Goal: Use online tool/utility: Utilize a website feature to perform a specific function

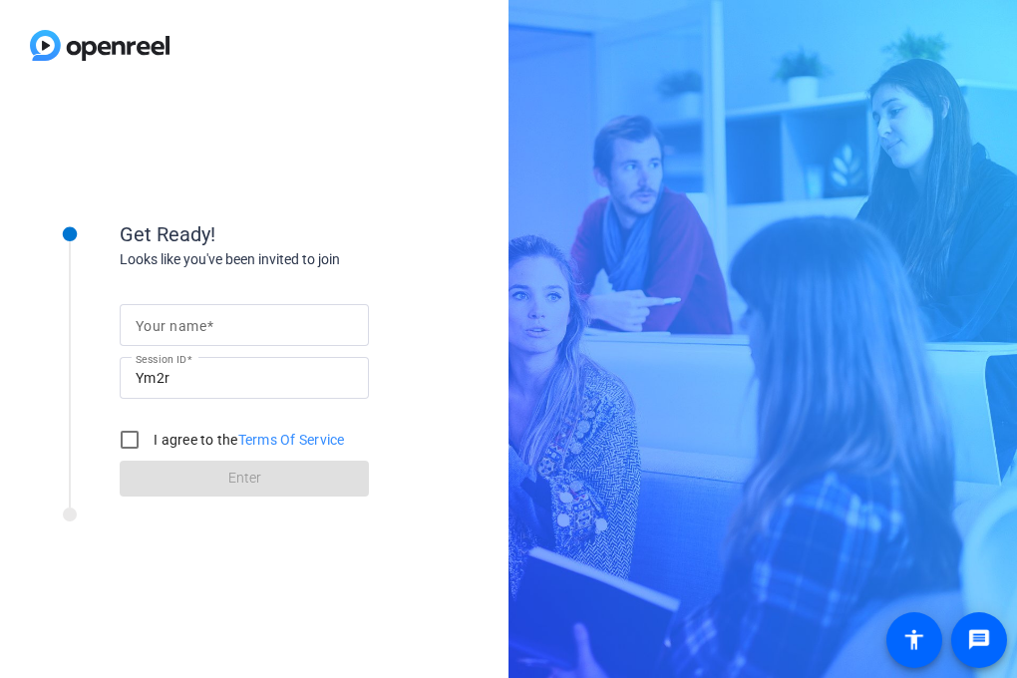
click at [278, 312] on div at bounding box center [244, 325] width 217 height 42
click at [269, 324] on input "Your name" at bounding box center [244, 325] width 217 height 24
type input "[PERSON_NAME]"
click at [132, 449] on input "I agree to the Terms Of Service" at bounding box center [130, 440] width 40 height 40
checkbox input "true"
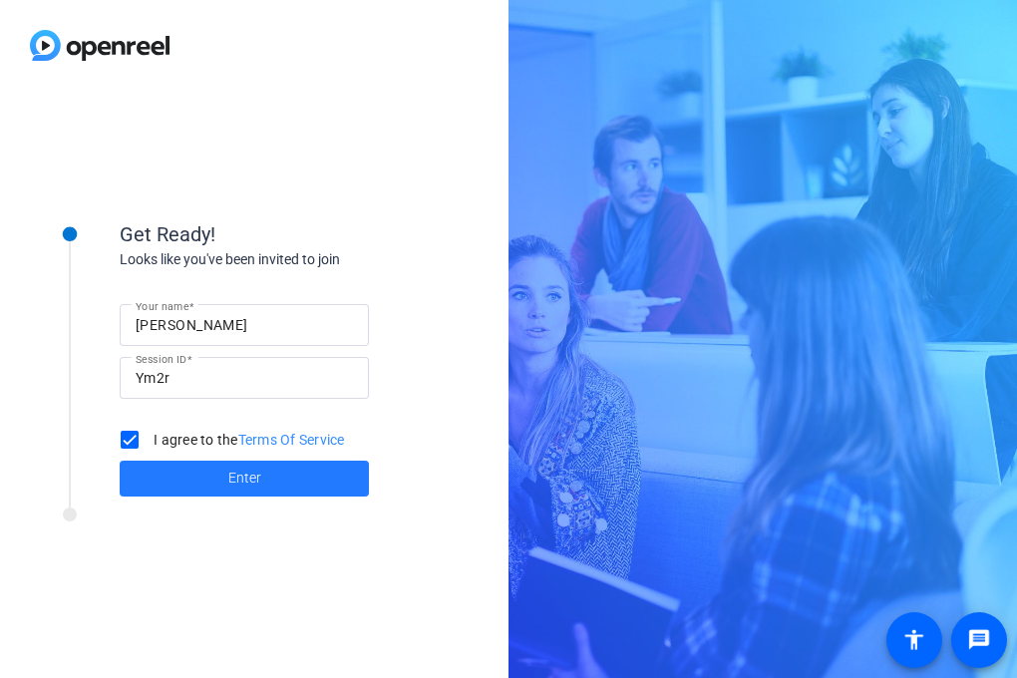
click at [162, 470] on span at bounding box center [244, 479] width 249 height 48
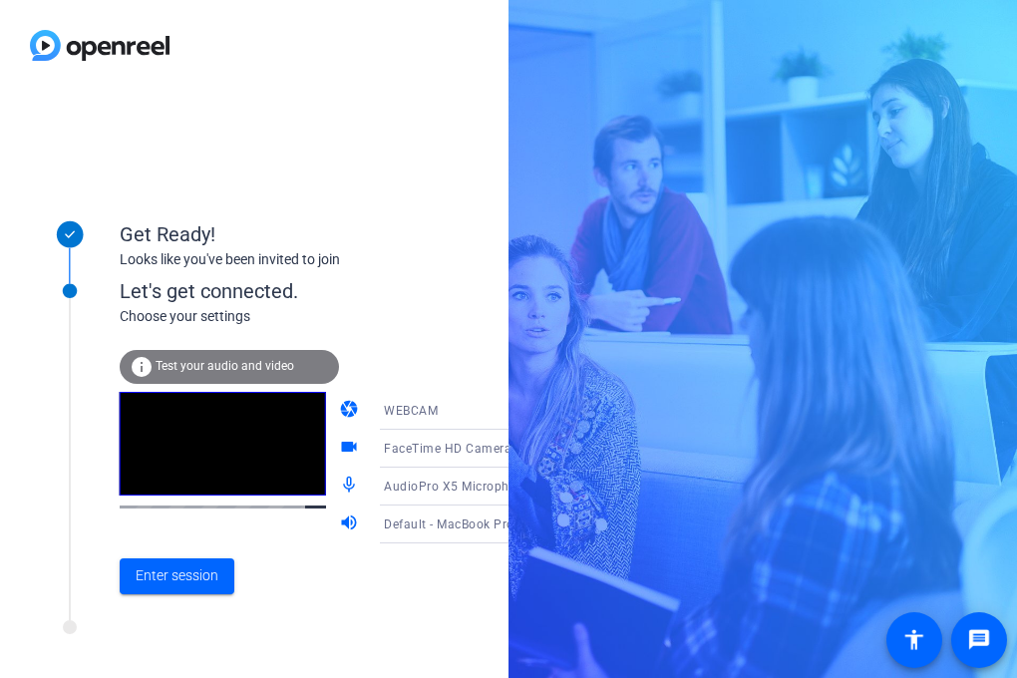
click at [424, 455] on span "FaceTime HD Camera (1C1C:B782)" at bounding box center [486, 448] width 205 height 16
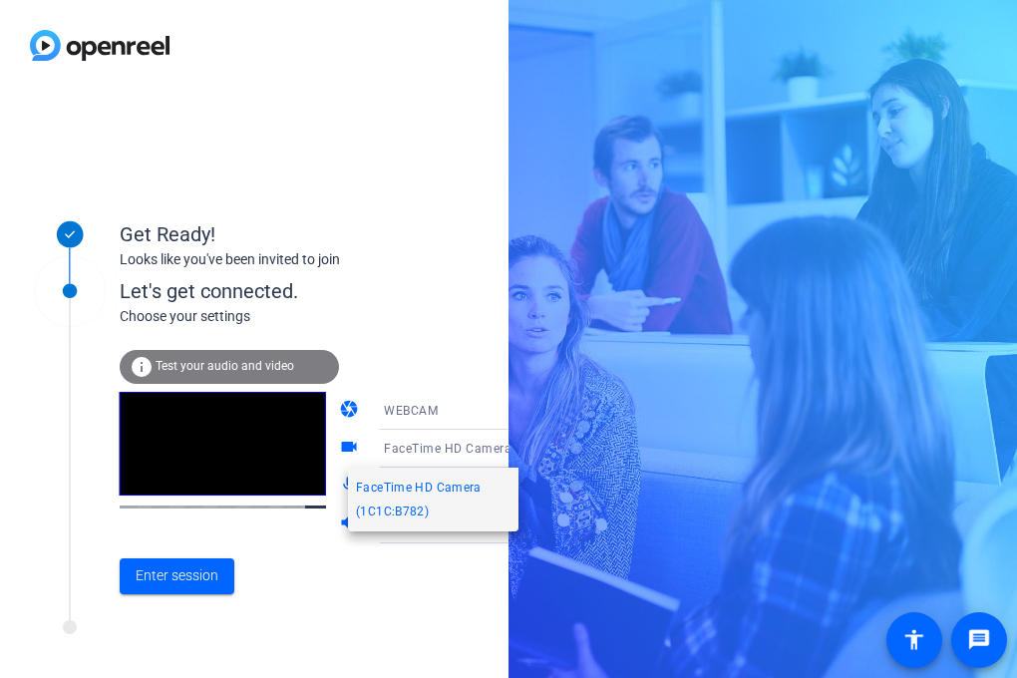
click at [388, 515] on span "FaceTime HD Camera (1C1C:B782)" at bounding box center [433, 500] width 155 height 48
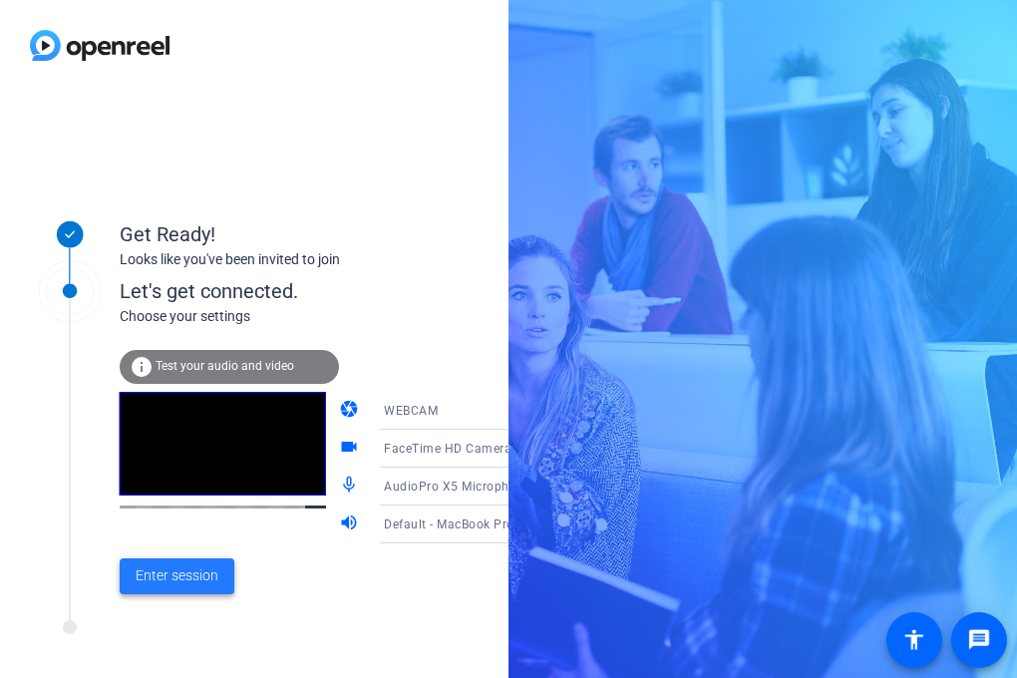
click at [197, 583] on span "Enter session" at bounding box center [177, 575] width 83 height 21
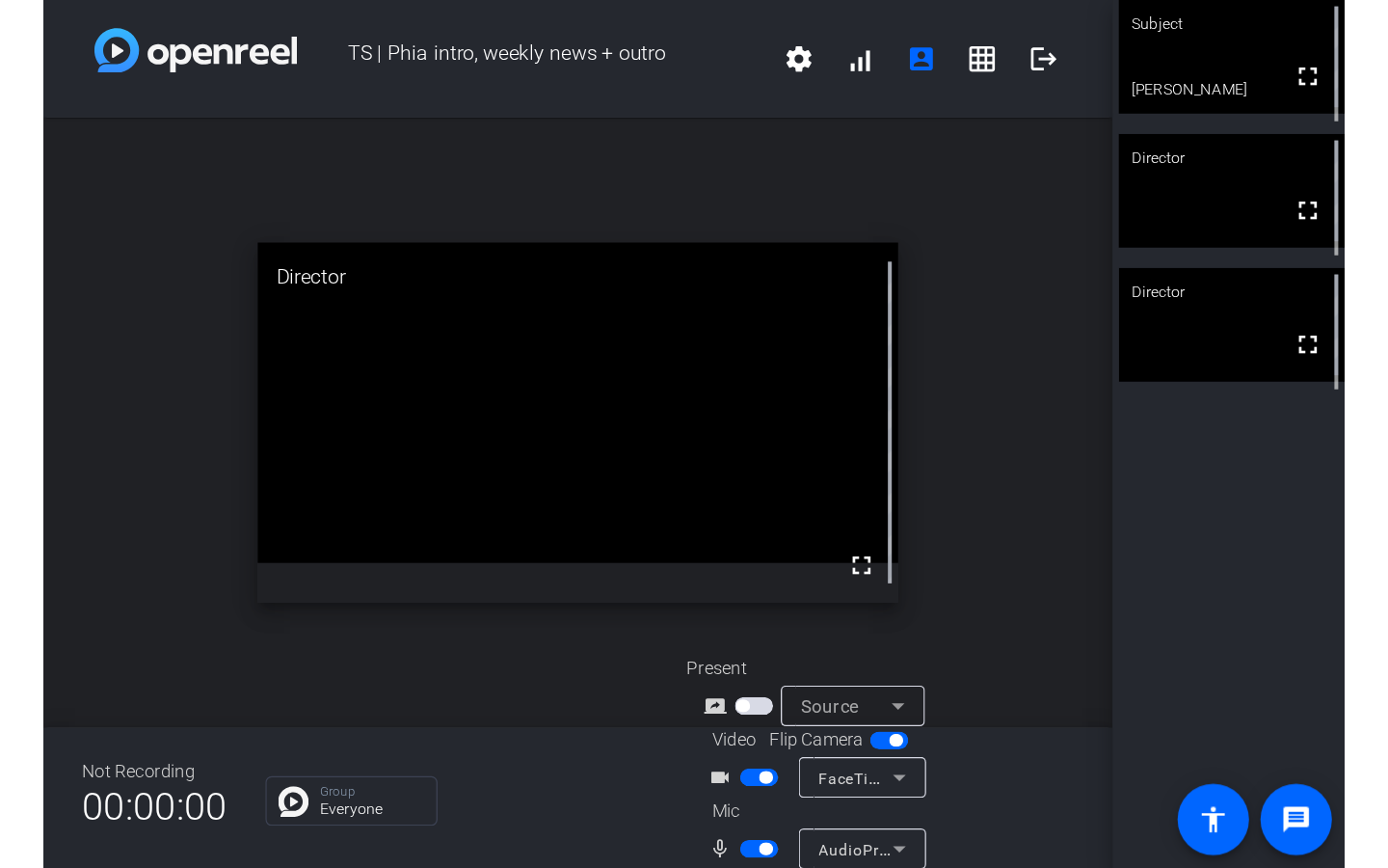
scroll to position [76, 0]
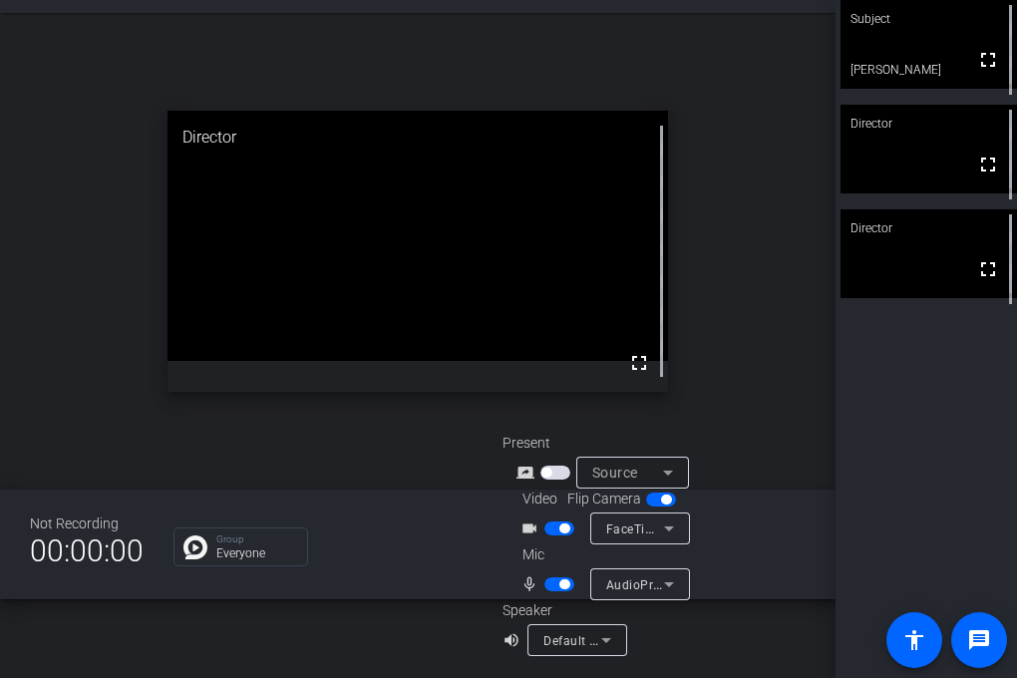
click at [611, 527] on span "FaceTime HD Camera (1C1C:B782)" at bounding box center [708, 529] width 205 height 16
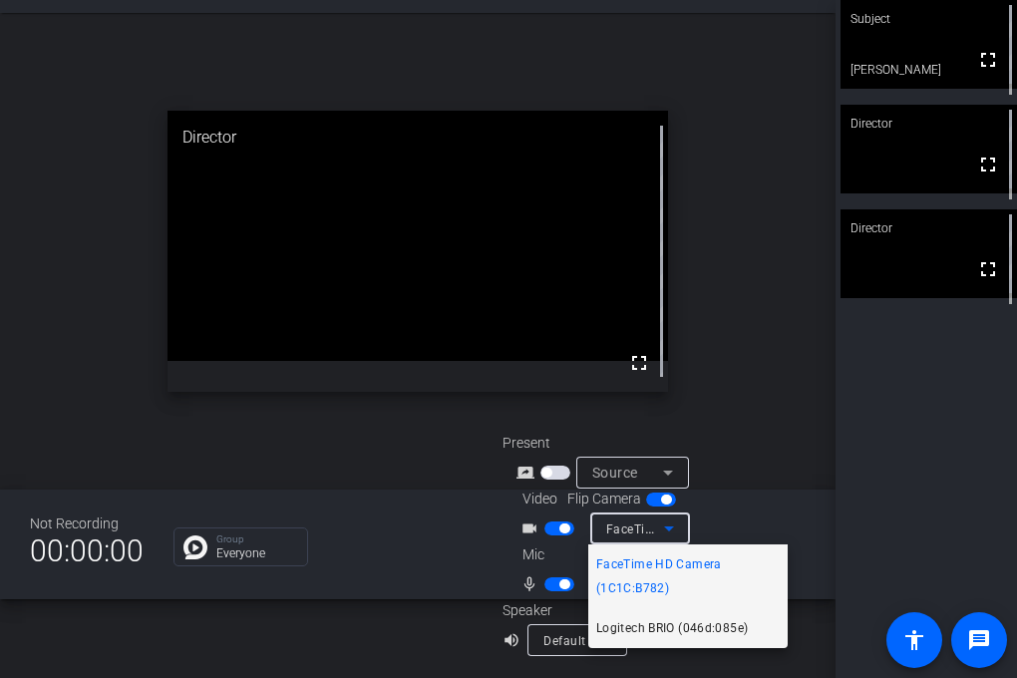
click at [649, 634] on span "Logitech BRIO (046d:085e)" at bounding box center [672, 628] width 152 height 24
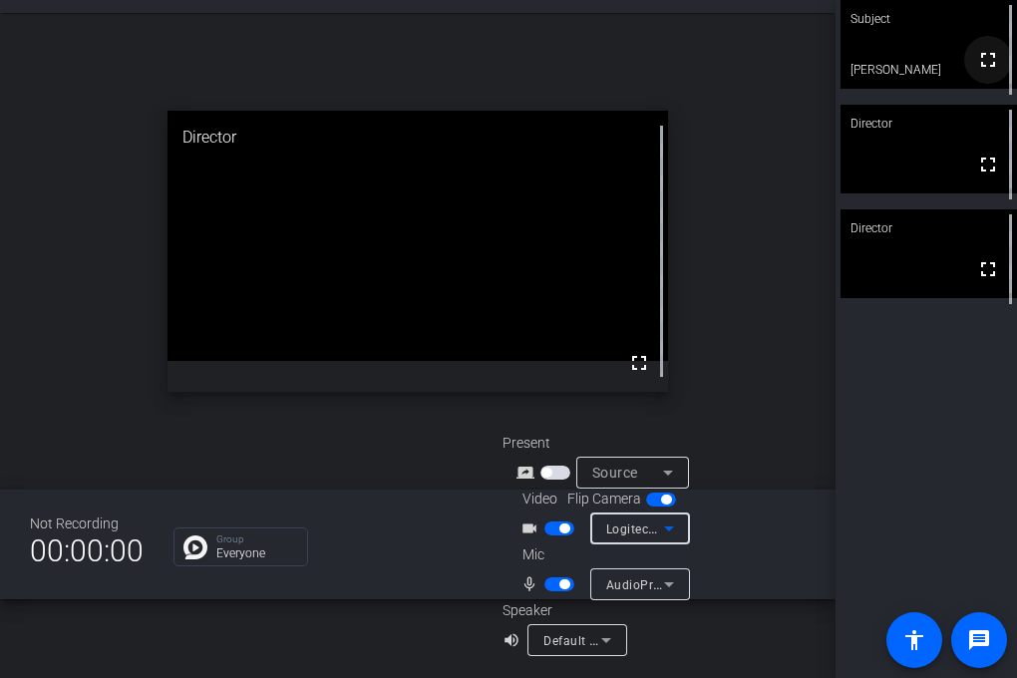
click at [982, 67] on mat-icon "fullscreen" at bounding box center [988, 60] width 24 height 24
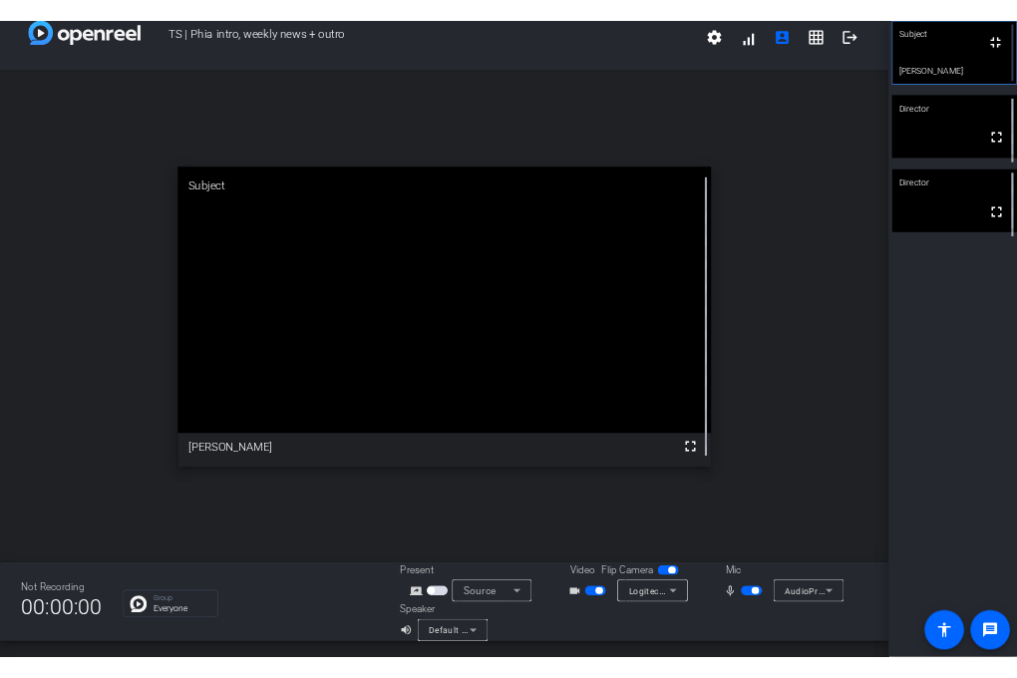
scroll to position [23, 0]
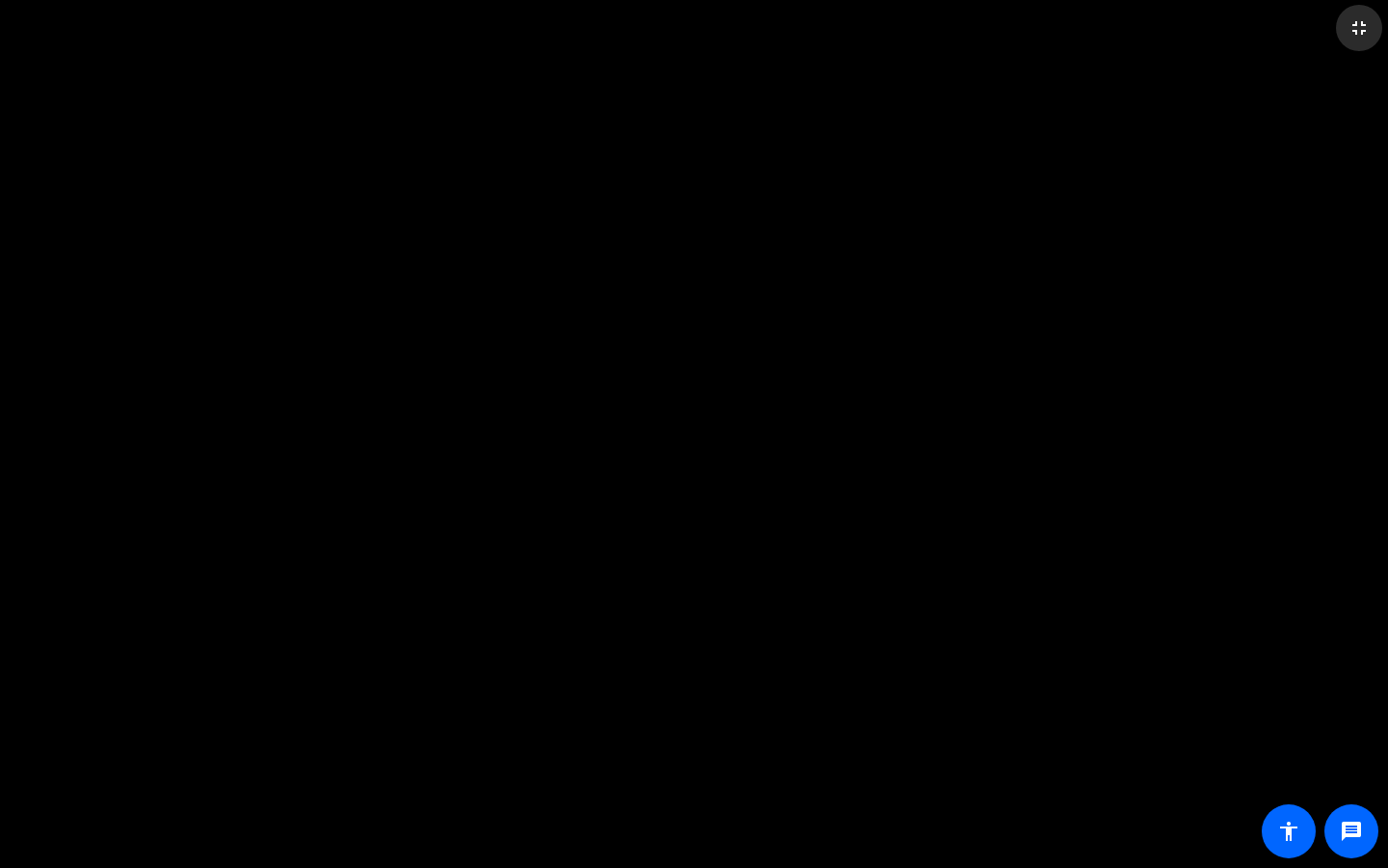
click at [982, 35] on mat-icon "fullscreen_exit" at bounding box center [1359, 28] width 23 height 23
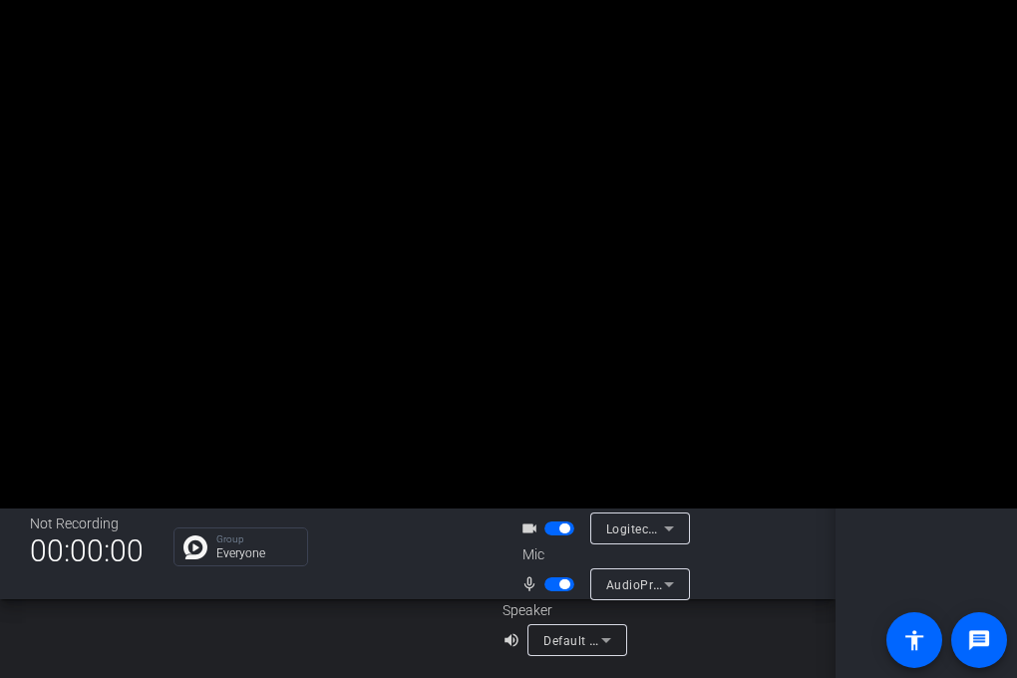
scroll to position [0, 0]
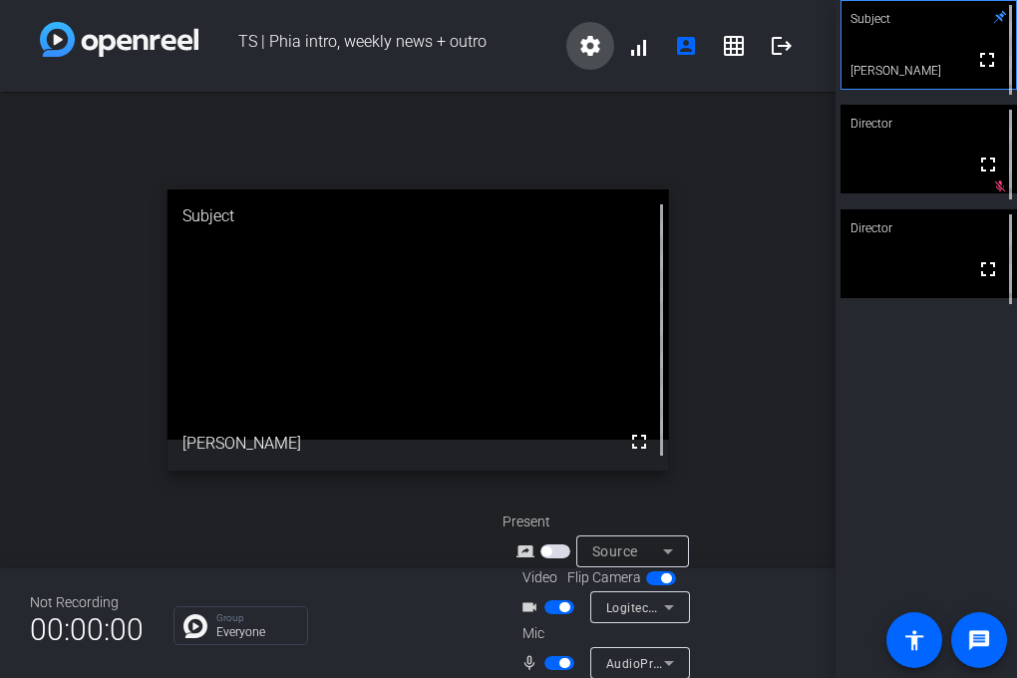
click at [591, 39] on mat-icon "settings" at bounding box center [590, 46] width 24 height 24
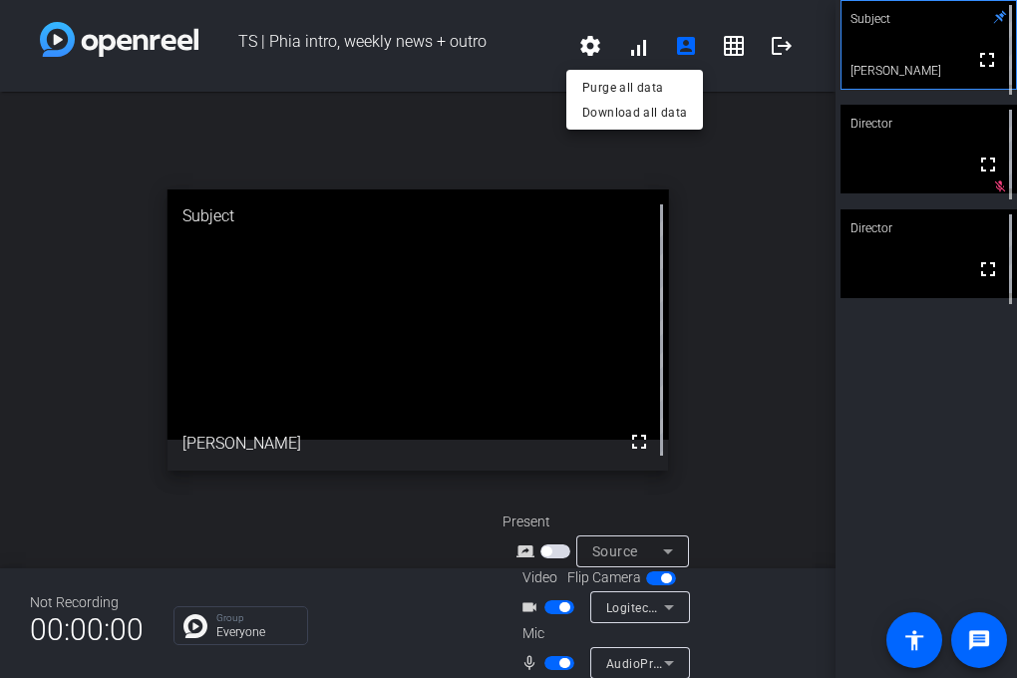
click at [748, 39] on div at bounding box center [508, 339] width 1017 height 678
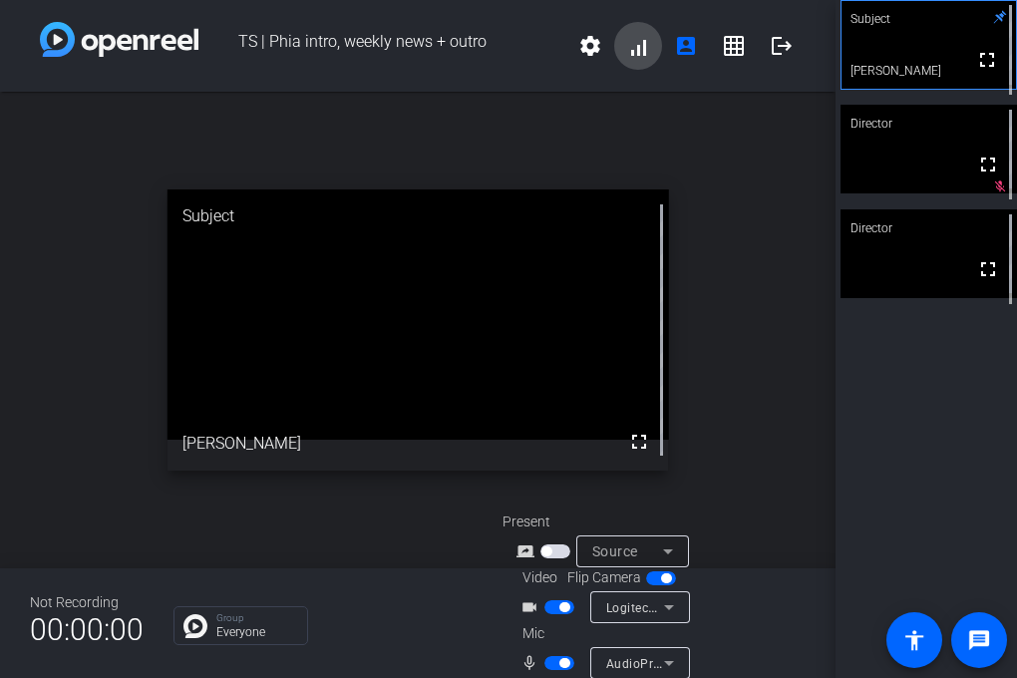
click at [642, 51] on span at bounding box center [638, 46] width 48 height 48
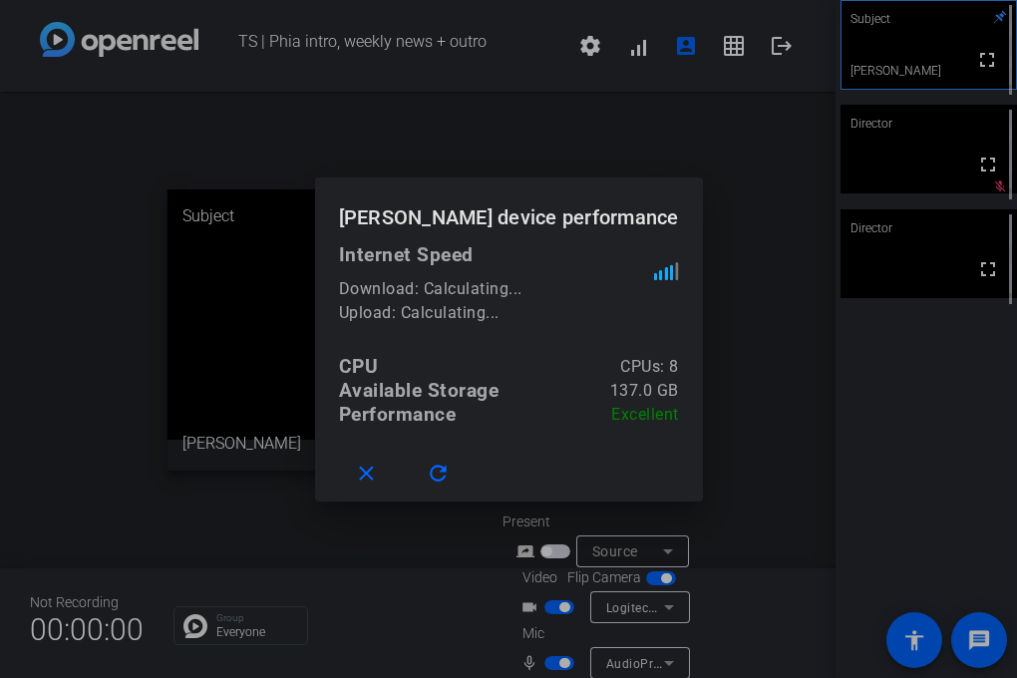
click at [588, 63] on div at bounding box center [508, 339] width 1017 height 678
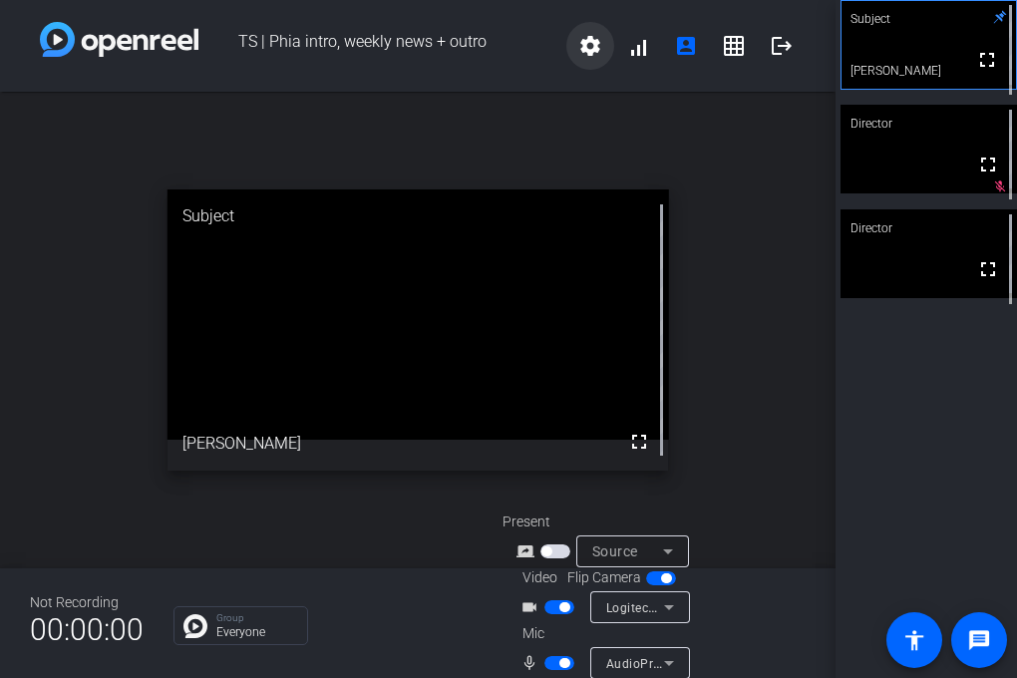
click at [588, 47] on mat-icon "settings" at bounding box center [590, 46] width 24 height 24
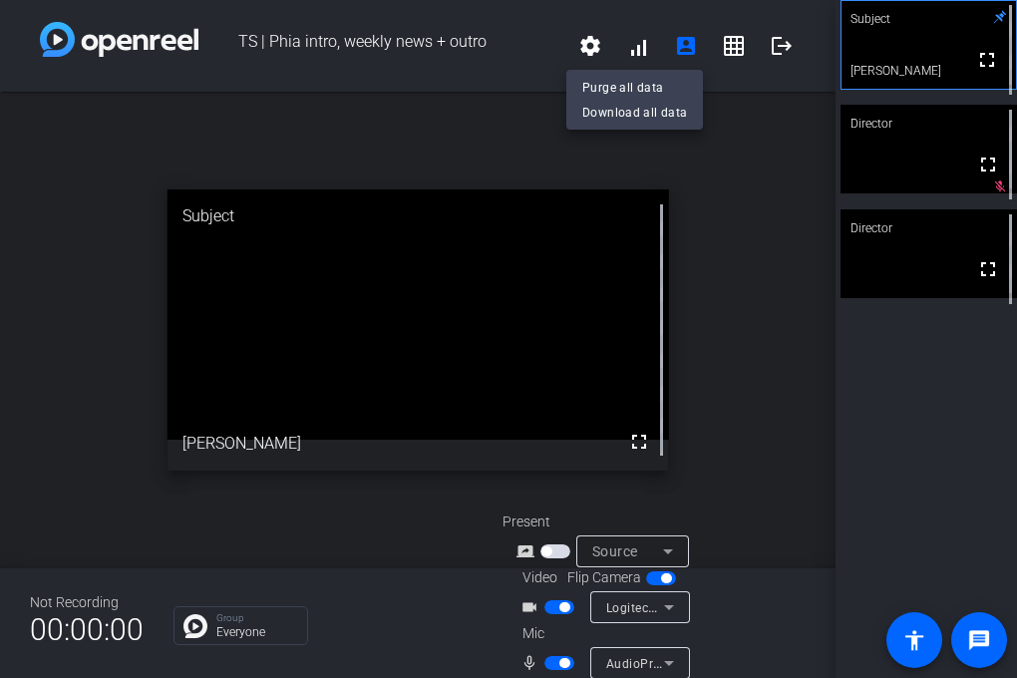
click at [629, 604] on div at bounding box center [508, 339] width 1017 height 678
click at [646, 606] on span "Logitech BRIO (046d:085e)" at bounding box center [684, 607] width 156 height 16
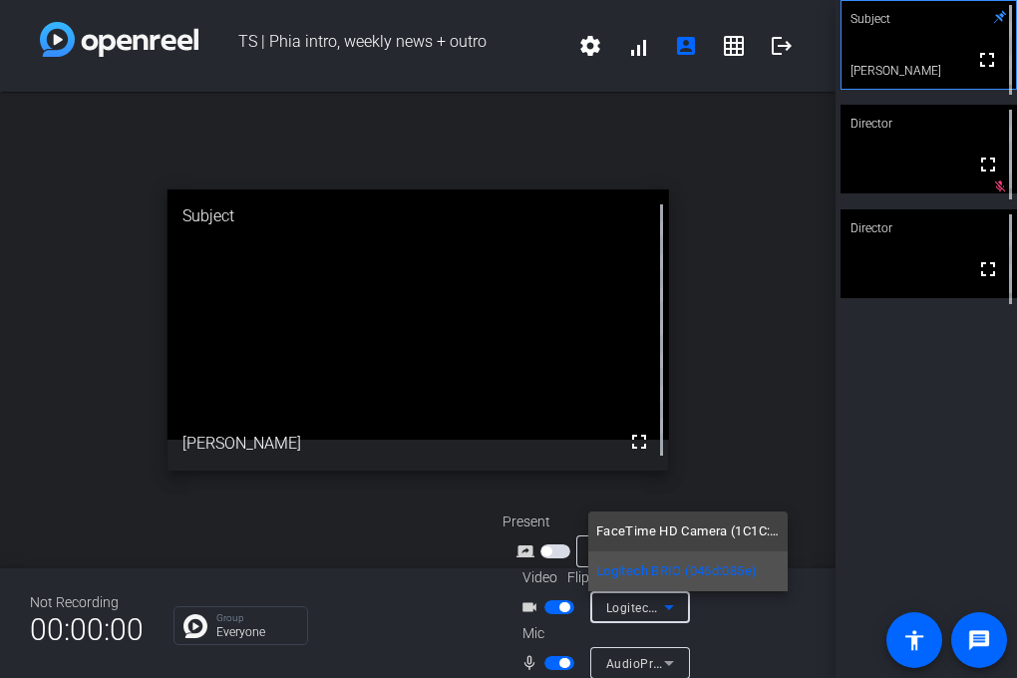
click at [729, 573] on span "Logitech BRIO (046d:085e)" at bounding box center [676, 571] width 161 height 24
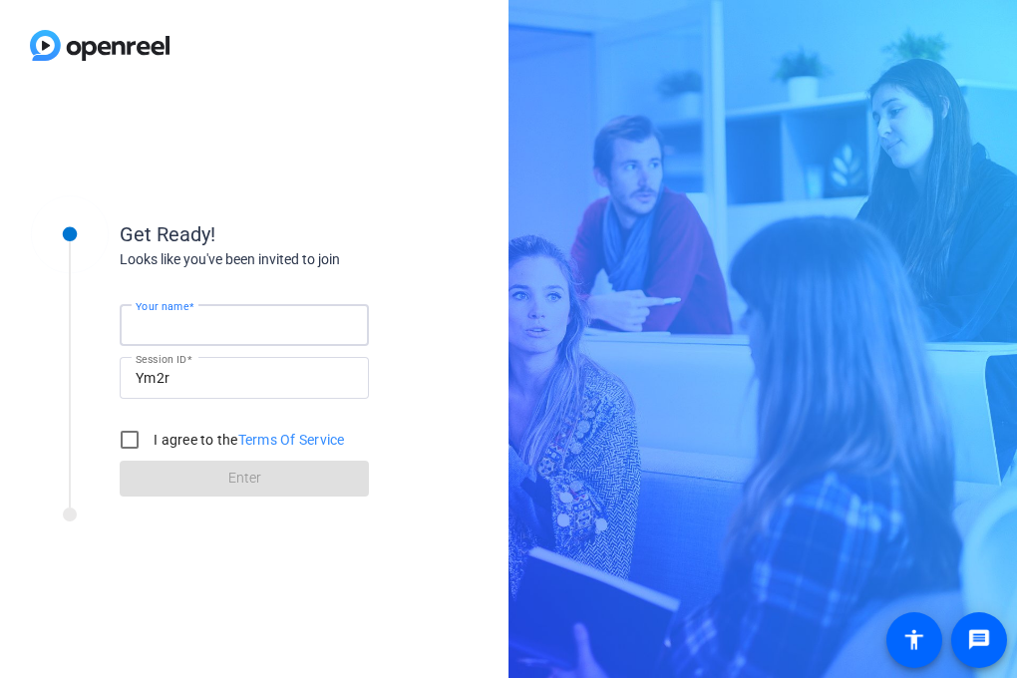
click at [238, 319] on input "Your name" at bounding box center [244, 325] width 217 height 24
type input "[PERSON_NAME]"
click at [158, 442] on label "I agree to the Terms Of Service" at bounding box center [247, 440] width 195 height 20
click at [150, 442] on input "I agree to the Terms Of Service" at bounding box center [130, 440] width 40 height 40
checkbox input "true"
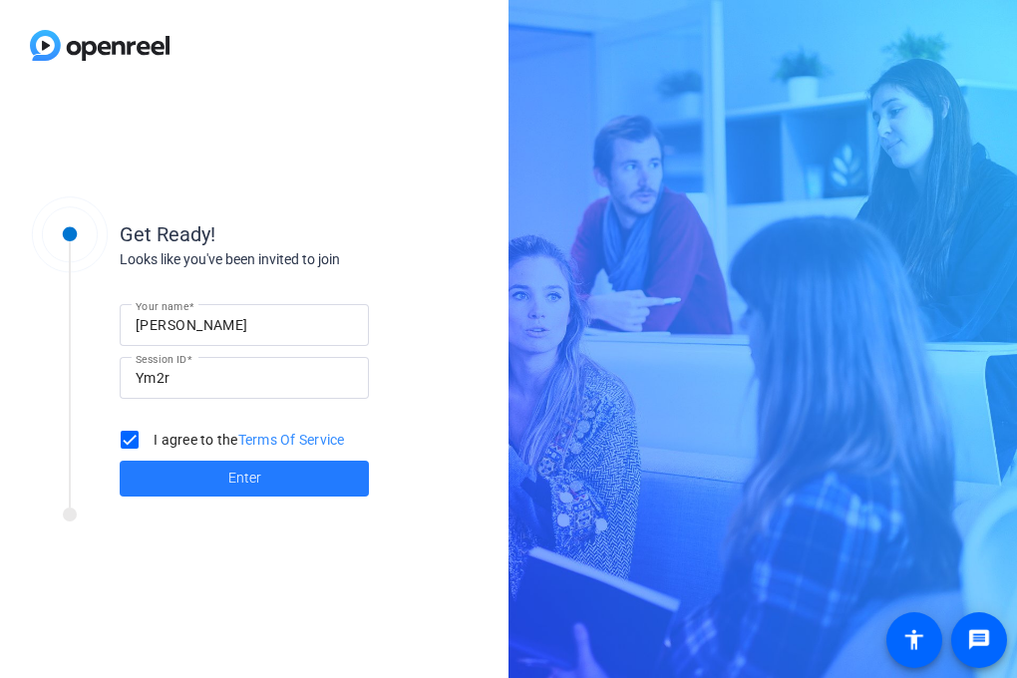
click at [174, 466] on span at bounding box center [244, 479] width 249 height 48
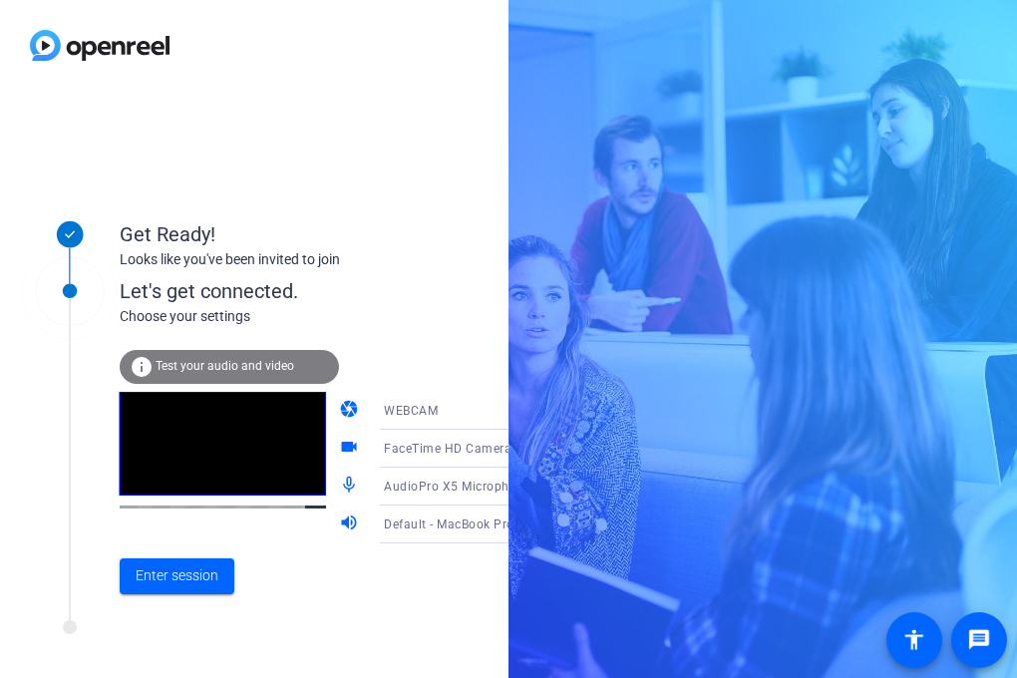
click at [428, 455] on span "FaceTime HD Camera (1C1C:B782)" at bounding box center [486, 448] width 205 height 16
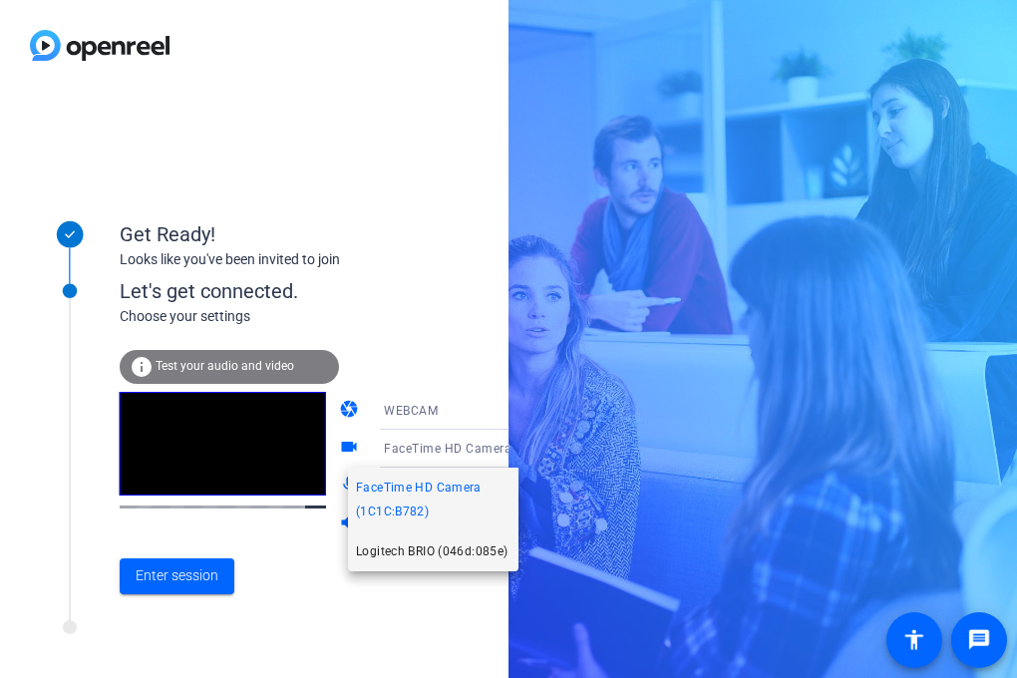
click at [427, 540] on span "Logitech BRIO (046d:085e)" at bounding box center [432, 552] width 152 height 24
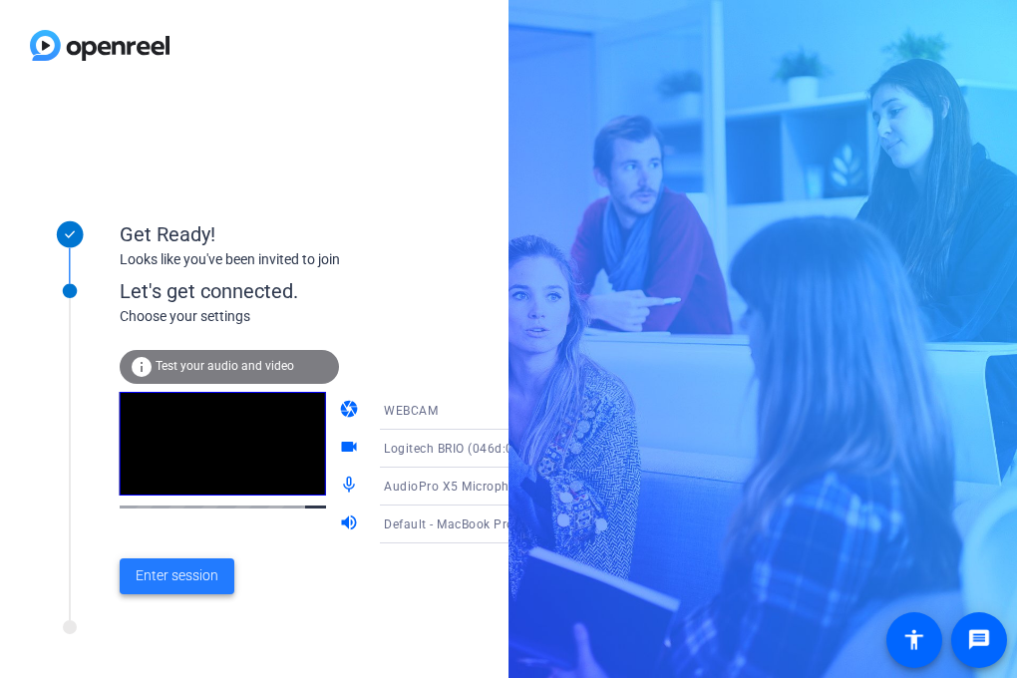
click at [172, 581] on span "Enter session" at bounding box center [177, 575] width 83 height 21
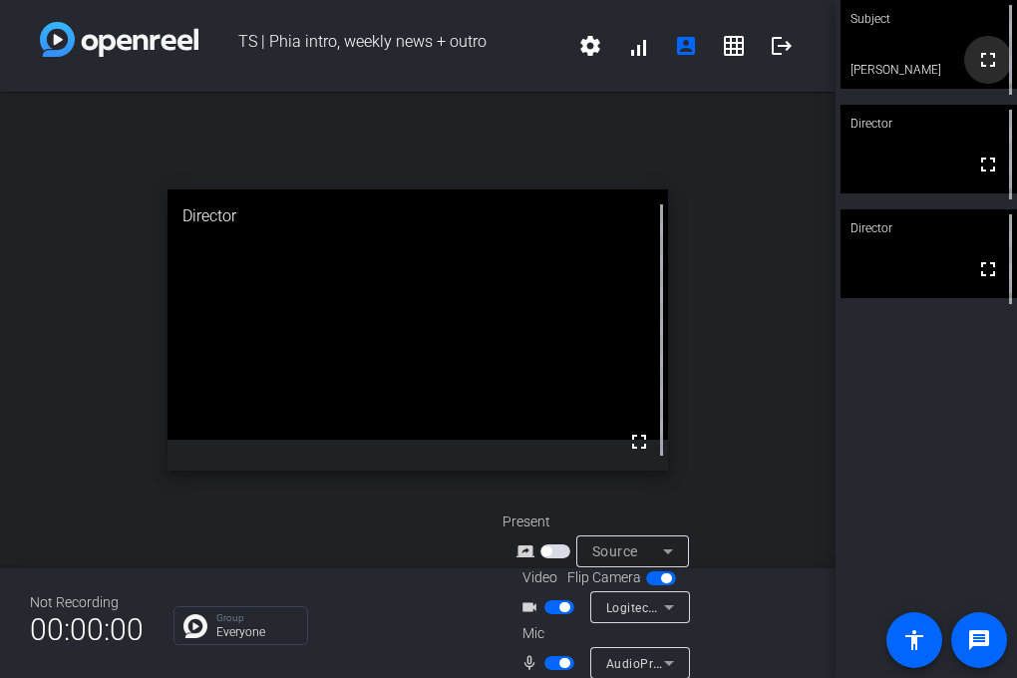
click at [988, 72] on mat-icon "fullscreen" at bounding box center [988, 60] width 24 height 24
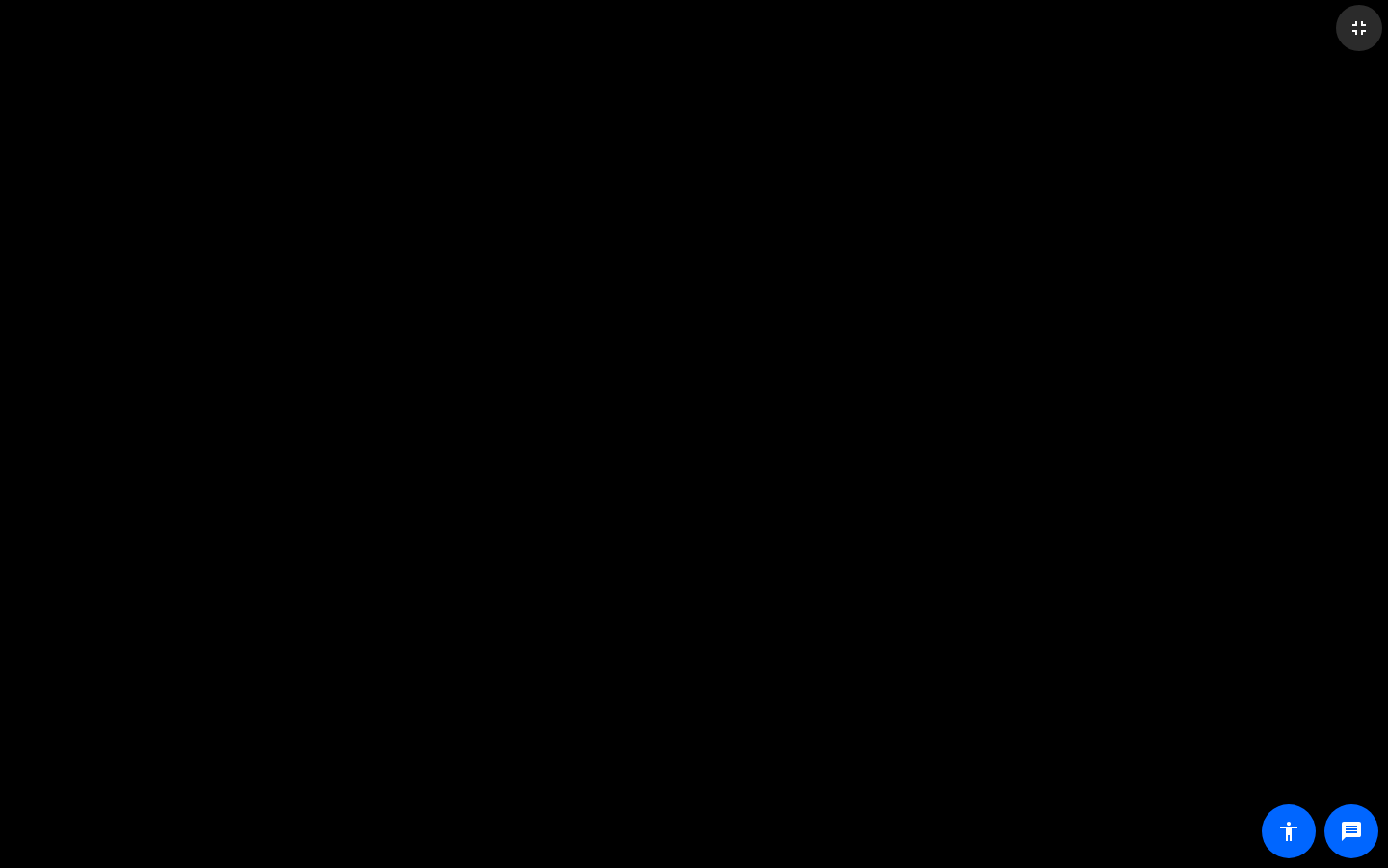
click at [982, 24] on mat-icon "fullscreen_exit" at bounding box center [1359, 28] width 23 height 23
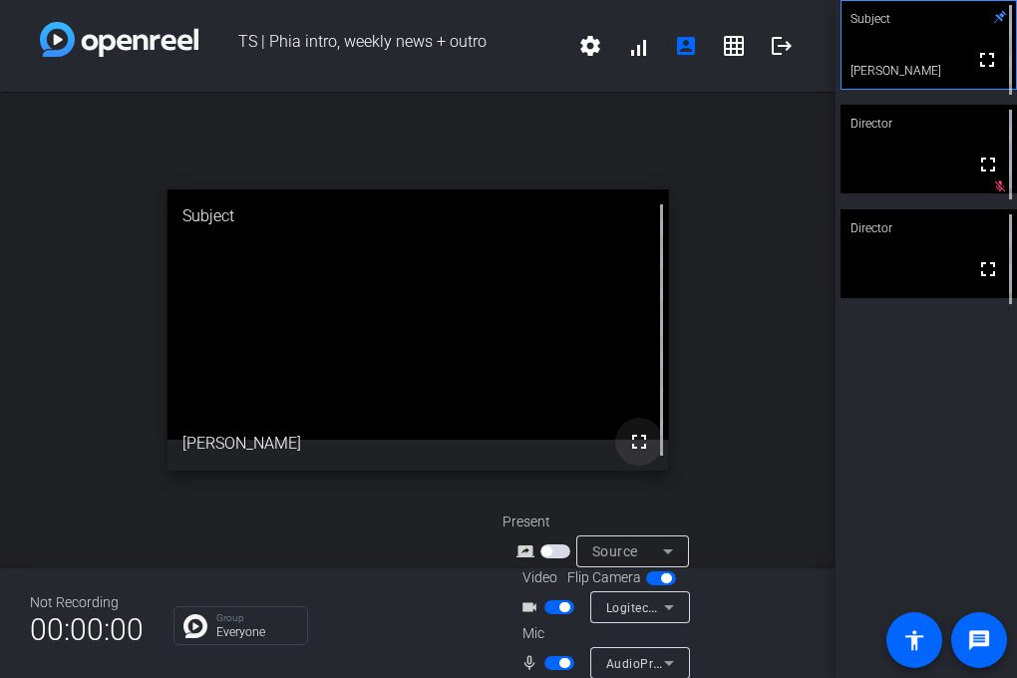
click at [640, 440] on mat-icon "fullscreen" at bounding box center [639, 442] width 24 height 24
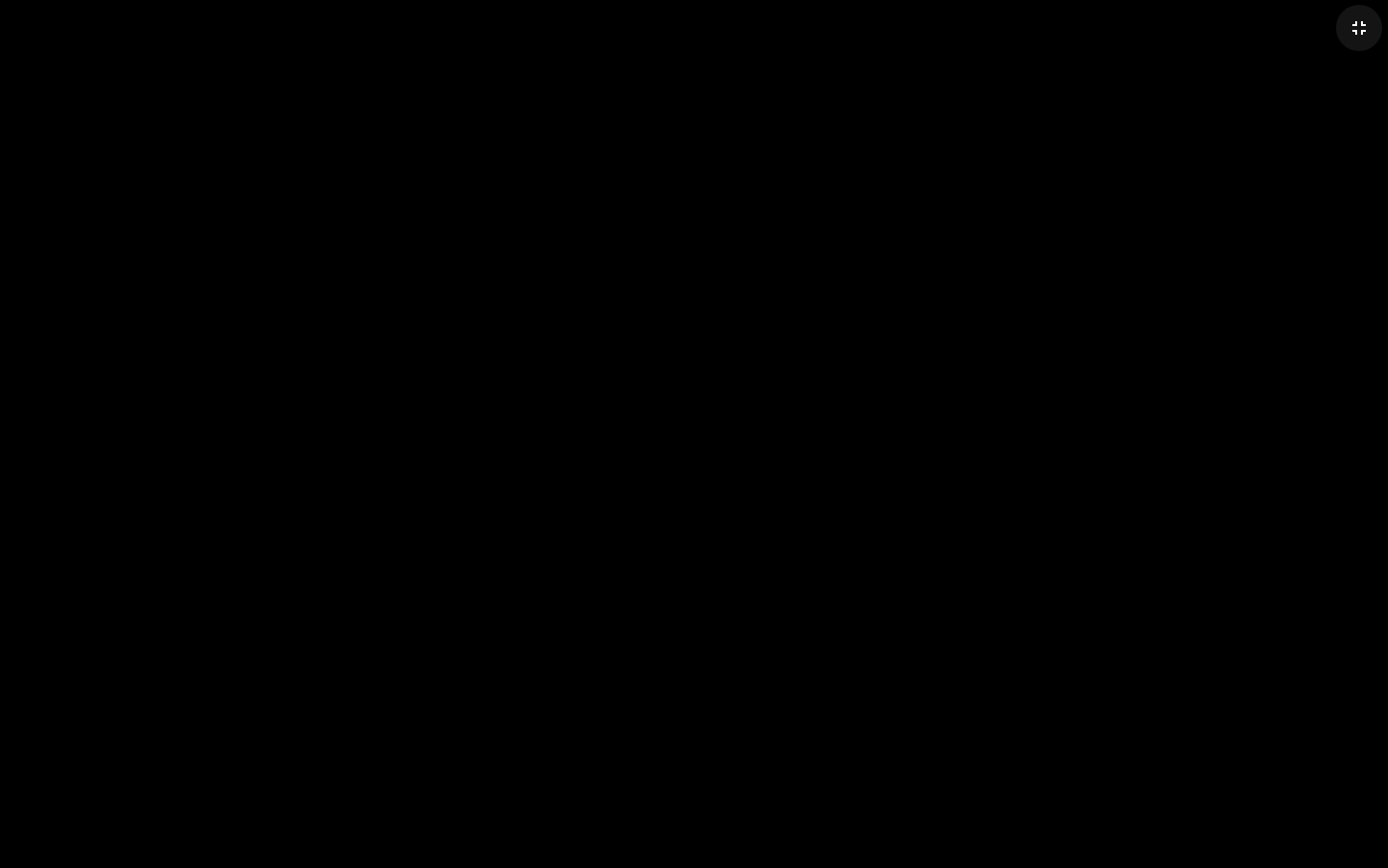
click at [982, 34] on mat-icon "fullscreen_exit" at bounding box center [1359, 28] width 23 height 23
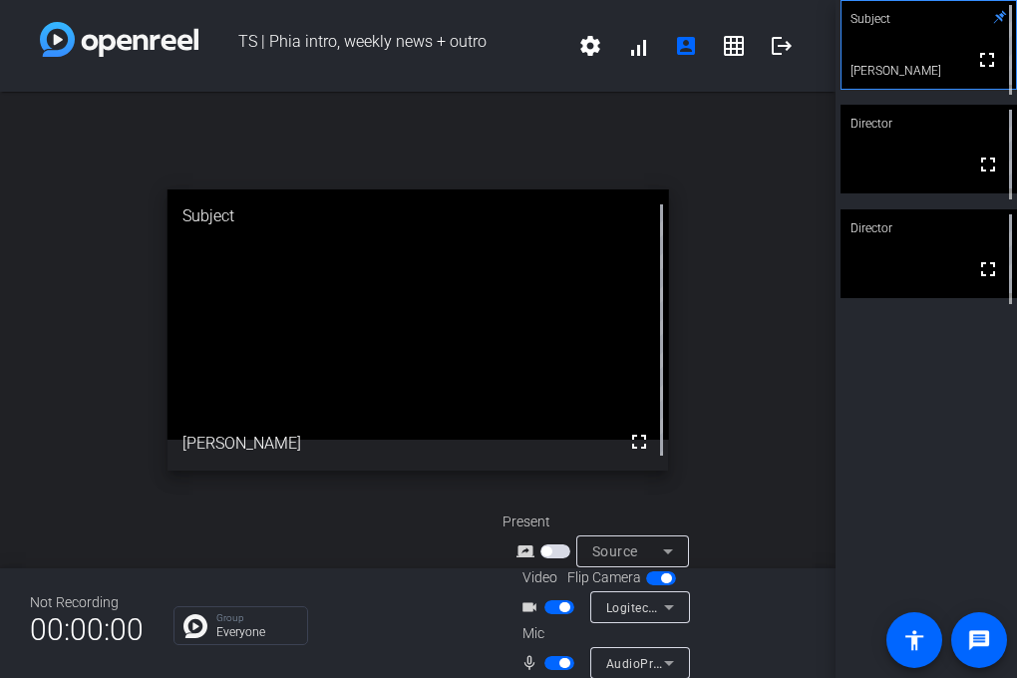
click at [559, 661] on span "button" at bounding box center [564, 663] width 10 height 10
click at [552, 663] on span "button" at bounding box center [551, 663] width 10 height 10
click at [564, 666] on span "button" at bounding box center [564, 663] width 10 height 10
click at [555, 654] on mat-slide-toggle at bounding box center [562, 662] width 34 height 21
click at [559, 657] on span "button" at bounding box center [560, 663] width 30 height 14
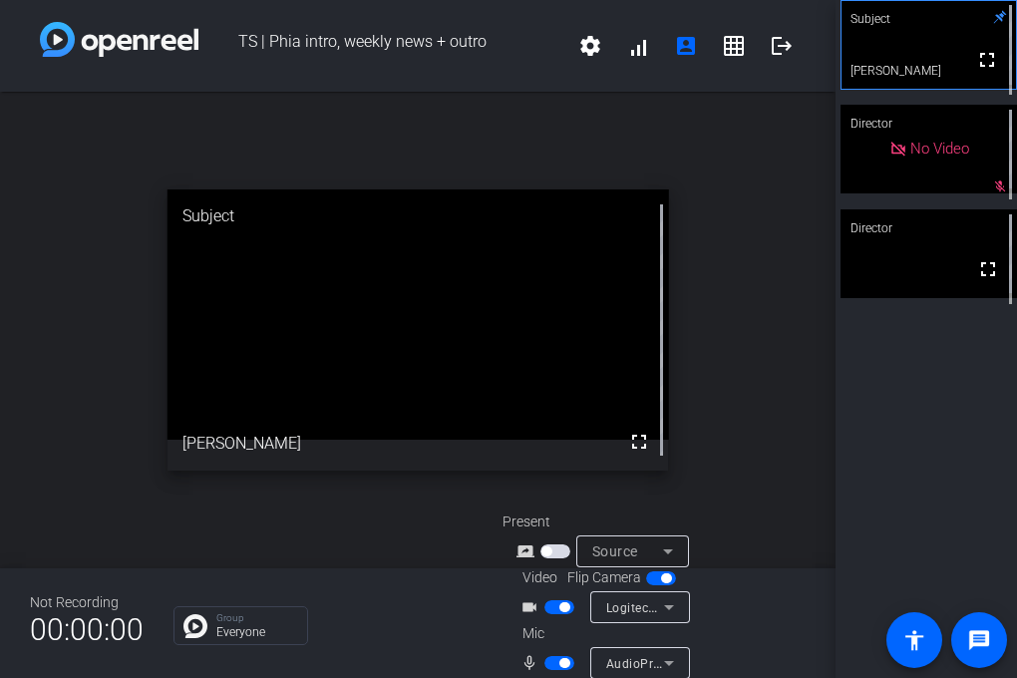
click at [559, 653] on mat-slide-toggle at bounding box center [562, 662] width 34 height 21
click at [559, 662] on span "button" at bounding box center [564, 663] width 10 height 10
click at [565, 667] on span "button" at bounding box center [560, 663] width 30 height 14
click at [639, 444] on mat-icon "fullscreen" at bounding box center [639, 442] width 24 height 24
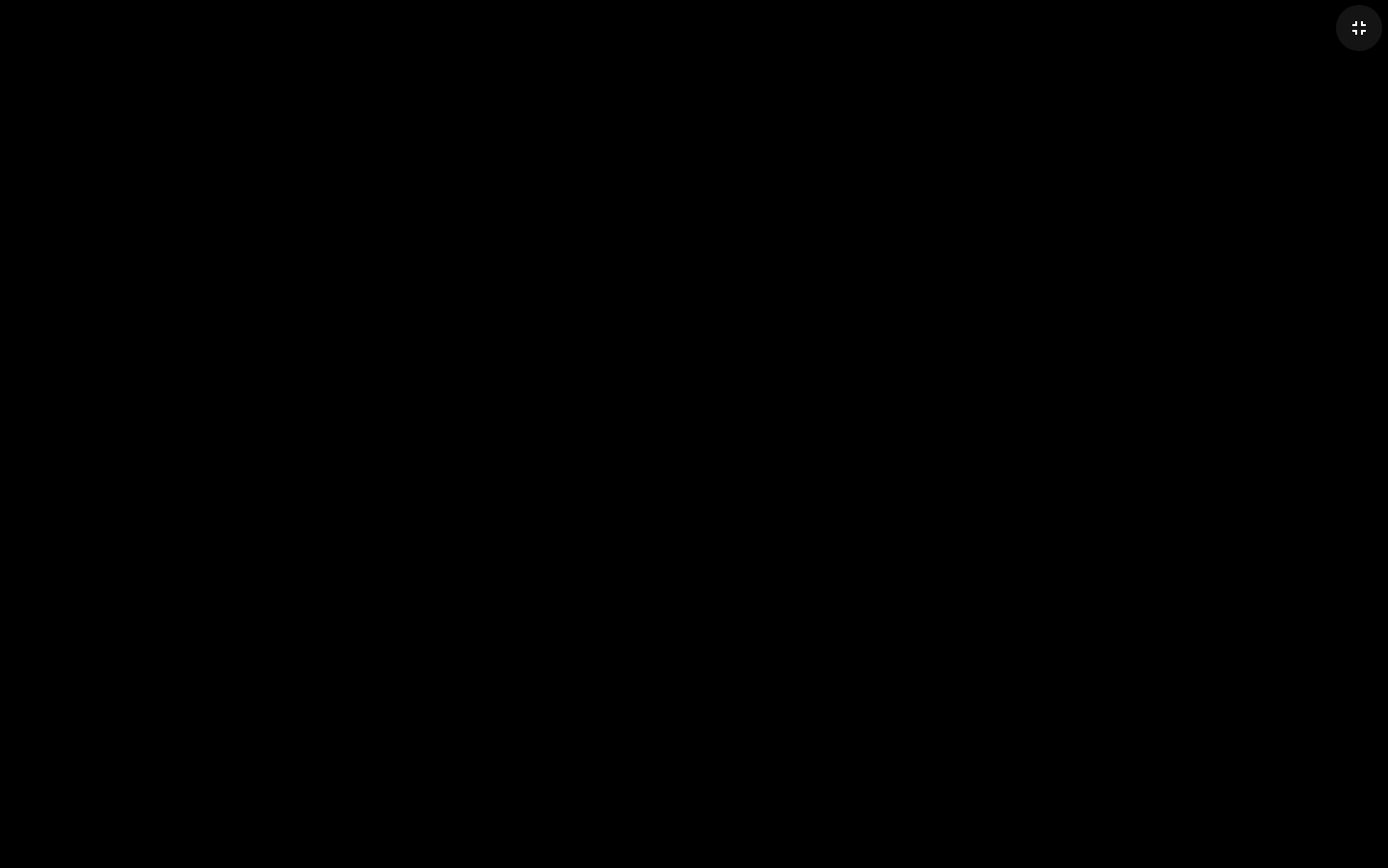
click at [982, 25] on mat-icon "fullscreen_exit" at bounding box center [1359, 28] width 23 height 23
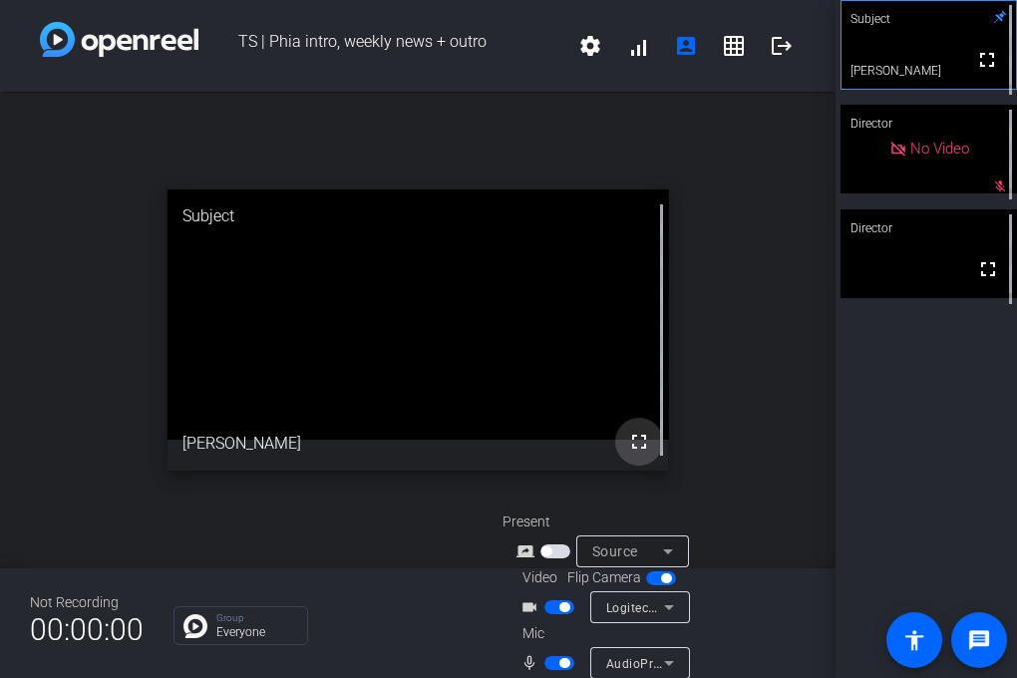
click at [636, 440] on mat-icon "fullscreen" at bounding box center [639, 442] width 24 height 24
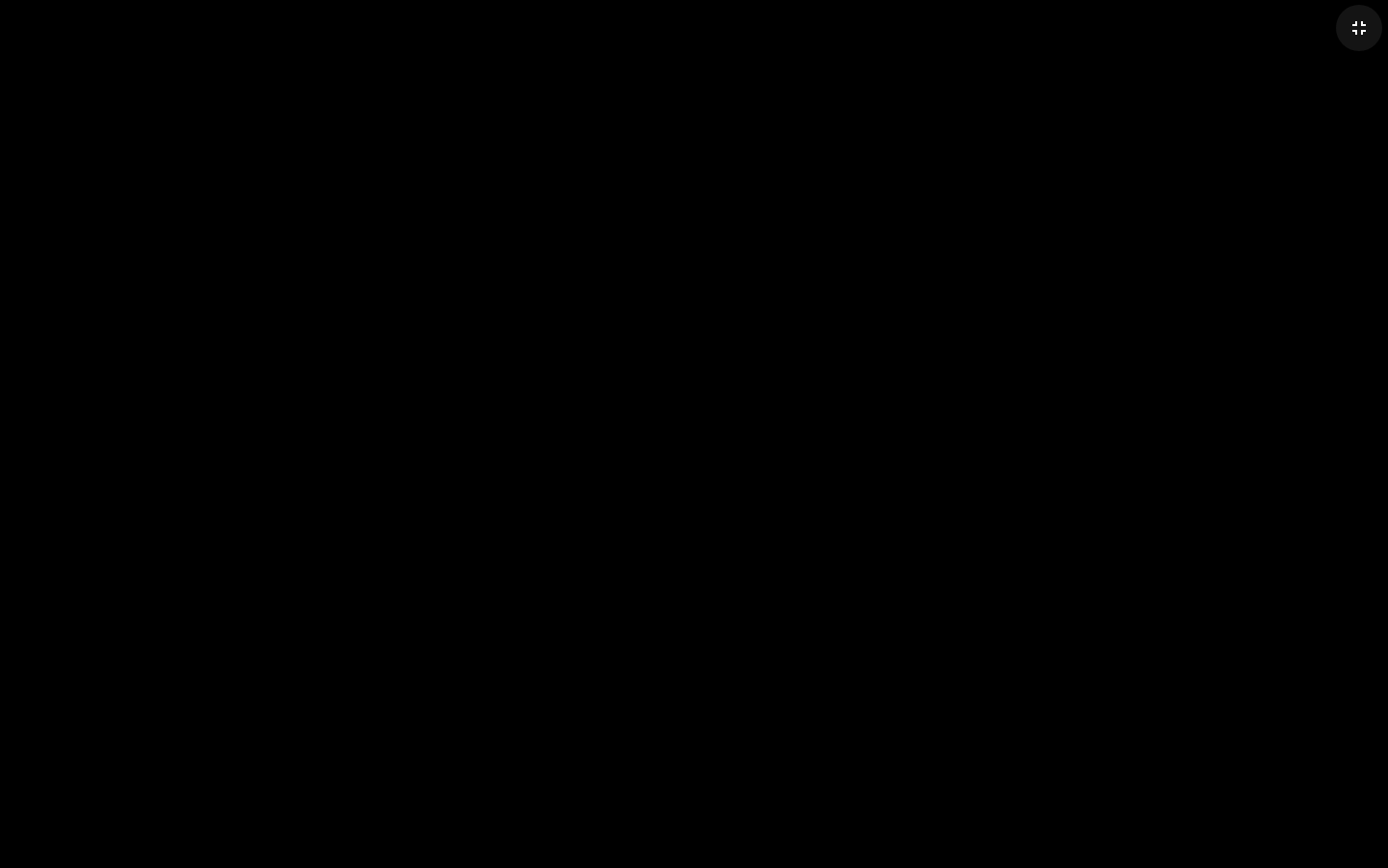
click at [982, 25] on mat-icon "fullscreen_exit" at bounding box center [1359, 28] width 23 height 23
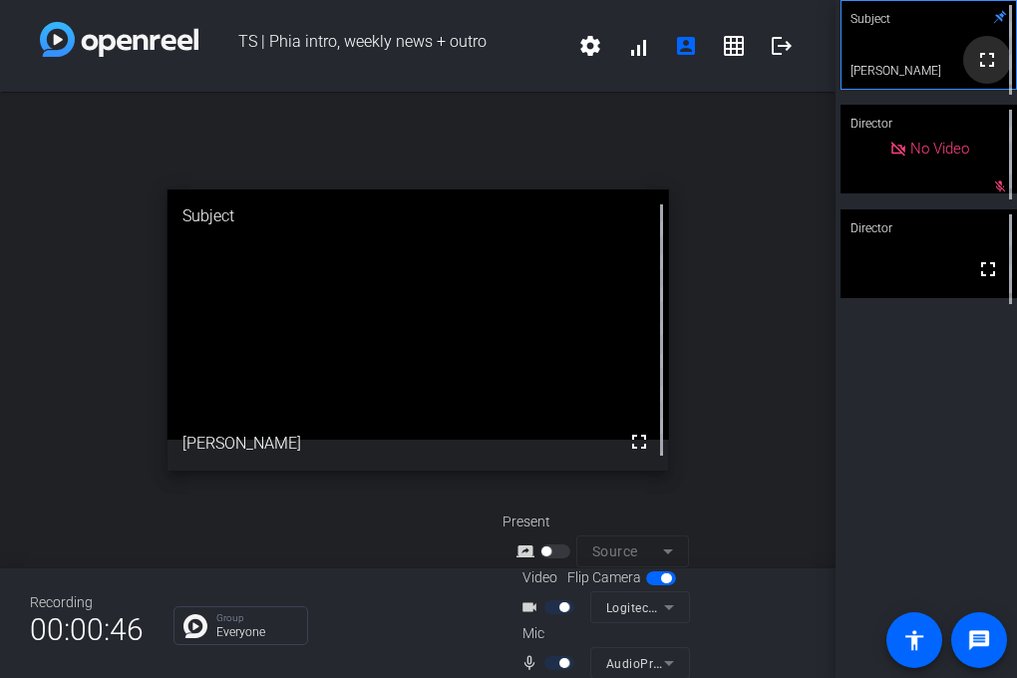
click at [983, 68] on mat-icon "fullscreen" at bounding box center [987, 60] width 24 height 24
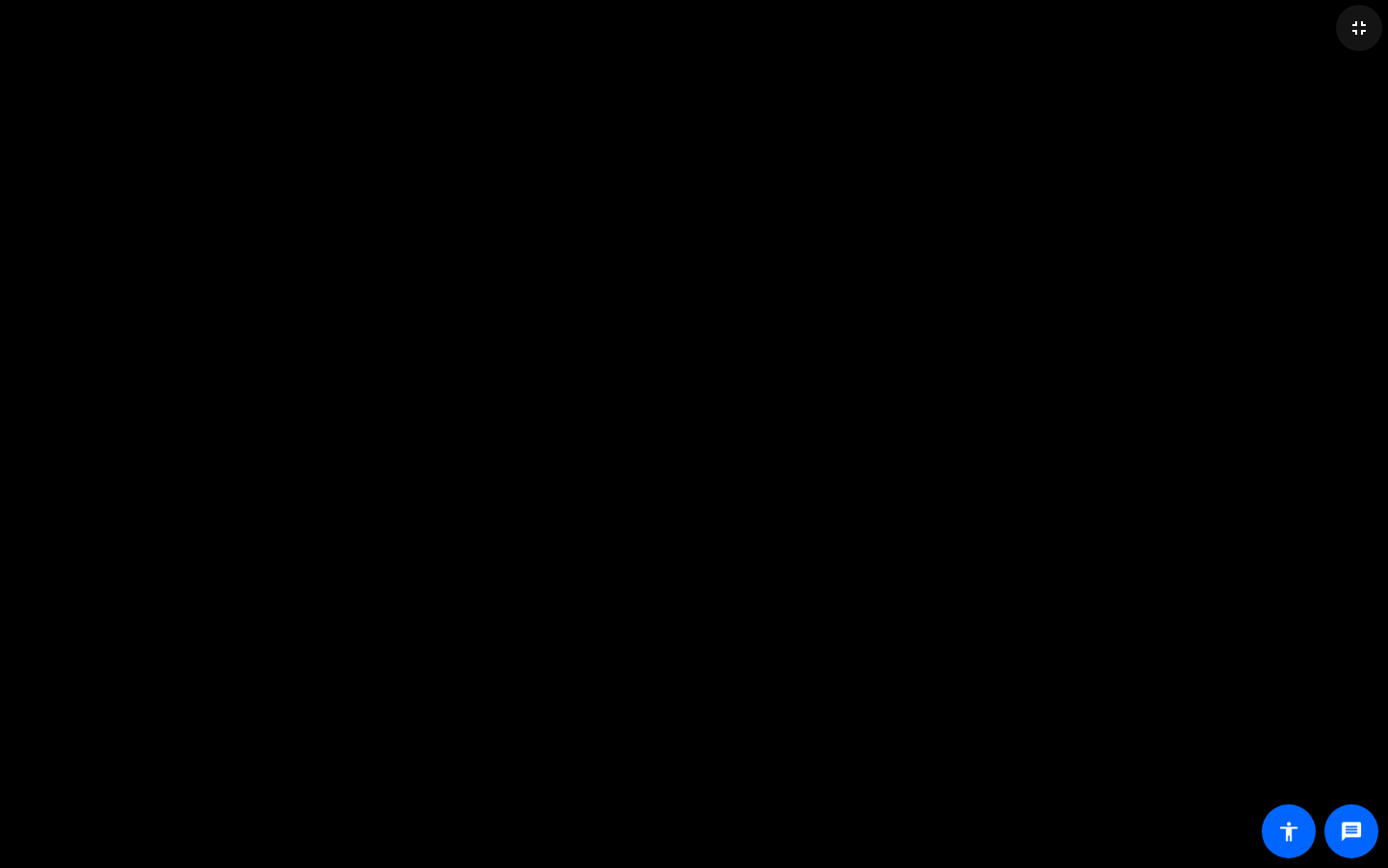
click at [982, 24] on mat-icon "fullscreen_exit" at bounding box center [1359, 28] width 23 height 23
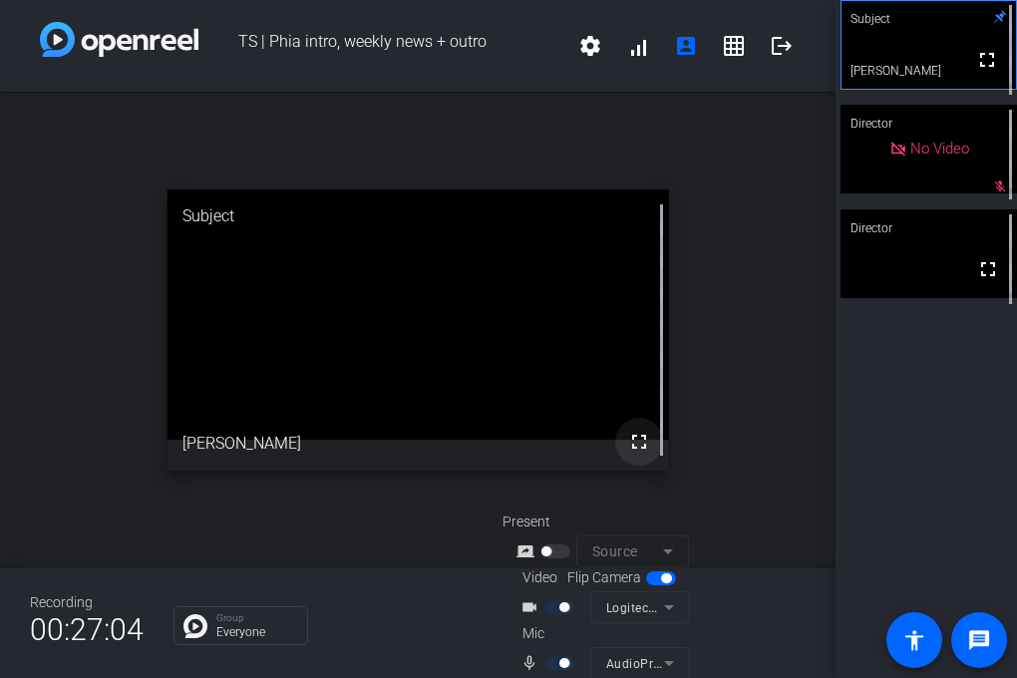
click at [633, 446] on mat-icon "fullscreen" at bounding box center [639, 442] width 24 height 24
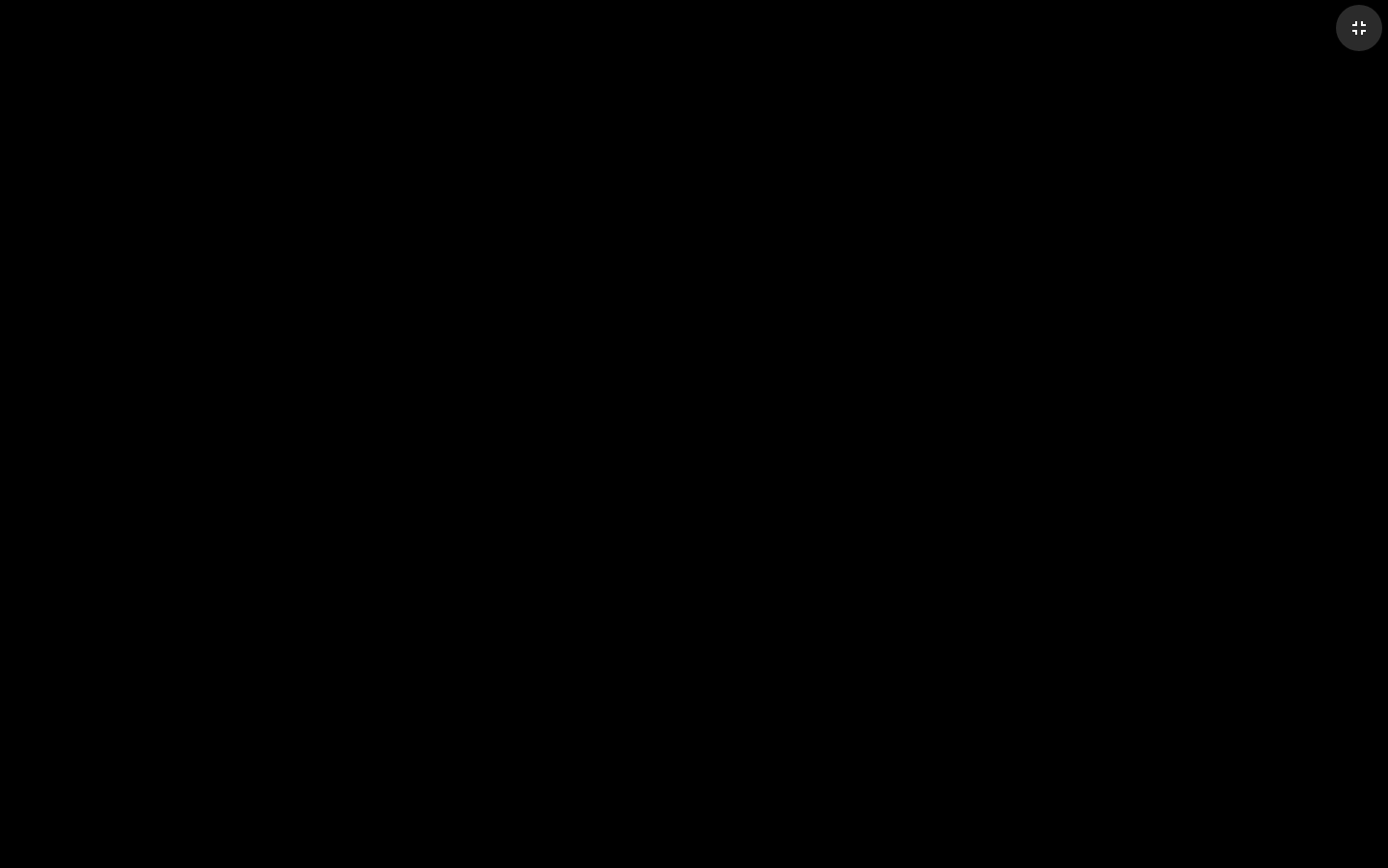
click at [982, 34] on mat-icon "fullscreen_exit" at bounding box center [1359, 28] width 23 height 23
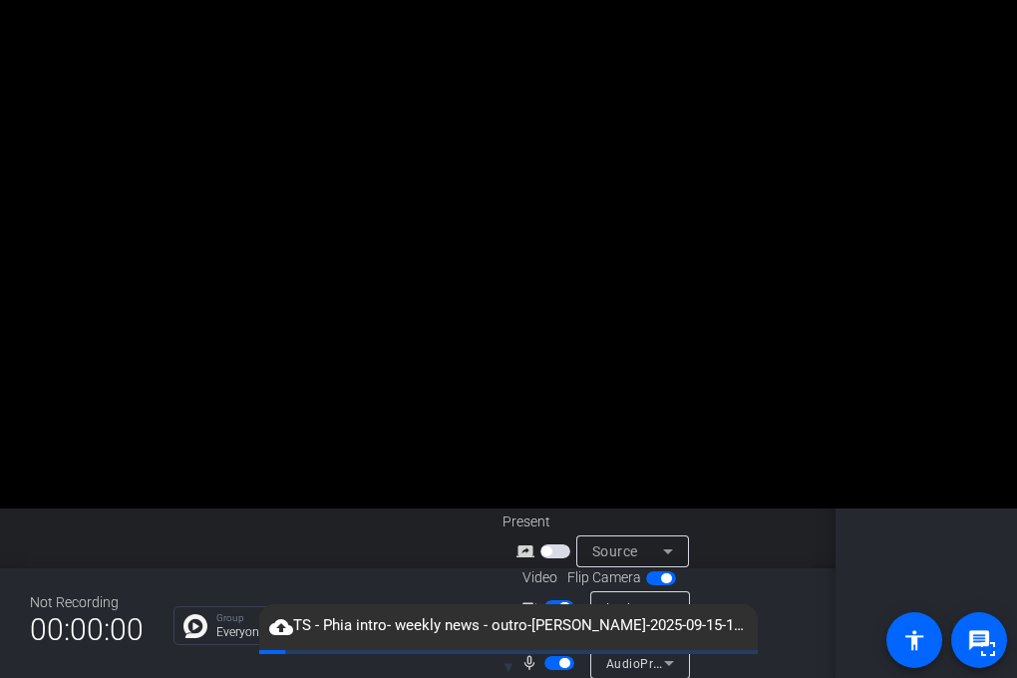
scroll to position [79, 0]
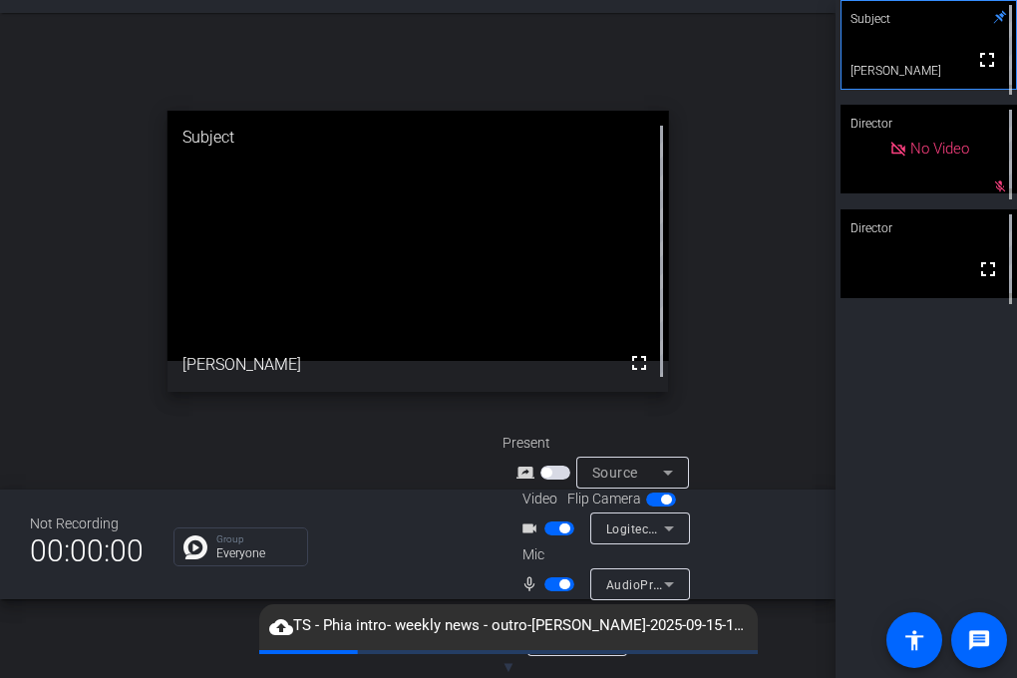
click at [552, 527] on span "button" at bounding box center [560, 529] width 30 height 14
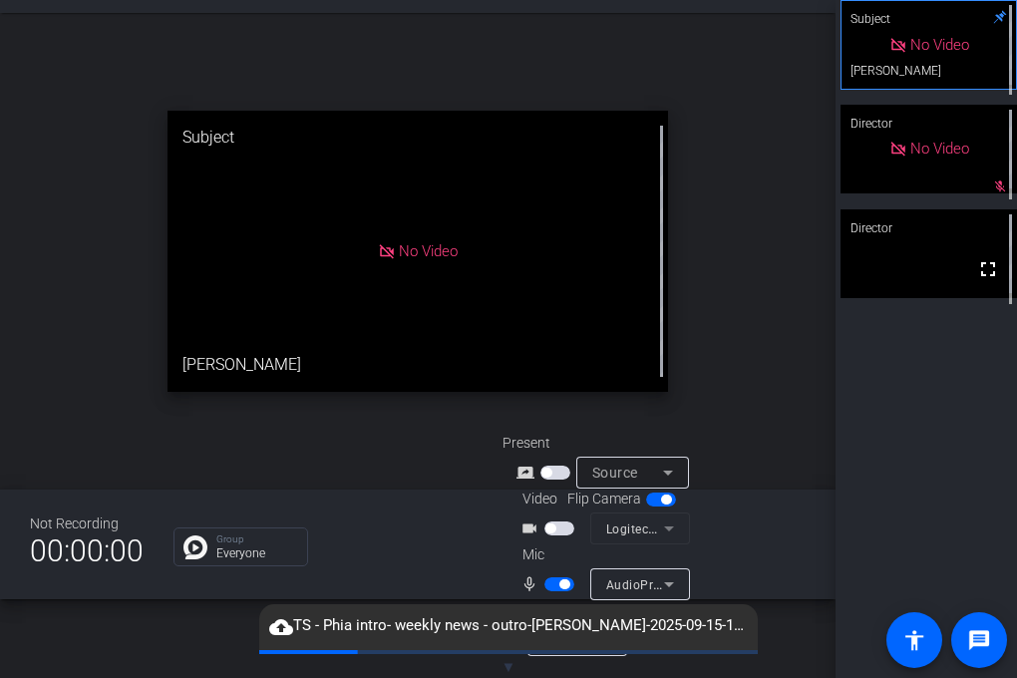
click at [552, 591] on mat-slide-toggle at bounding box center [562, 583] width 34 height 21
click at [556, 584] on span "button" at bounding box center [560, 584] width 30 height 14
